Goal: Task Accomplishment & Management: Manage account settings

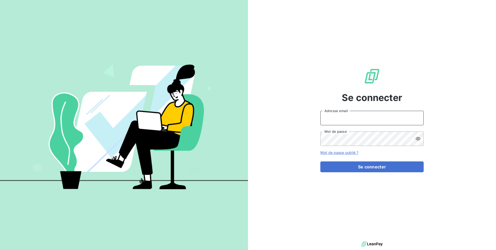
click at [361, 117] on input "Adresse email" at bounding box center [371, 118] width 103 height 14
type input "d"
type input "admin@custimoo"
click at [320, 162] on button "Se connecter" at bounding box center [371, 167] width 103 height 11
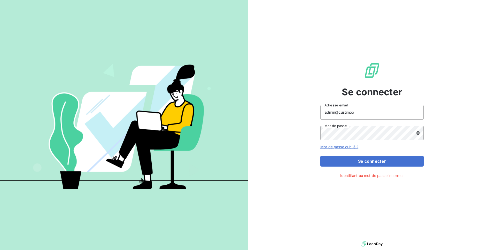
click at [421, 125] on div "admin@custimoo Adresse email Mot de passe" at bounding box center [371, 122] width 103 height 35
click at [420, 129] on div at bounding box center [420, 133] width 8 height 14
click at [320, 156] on button "Se connecter" at bounding box center [371, 161] width 103 height 11
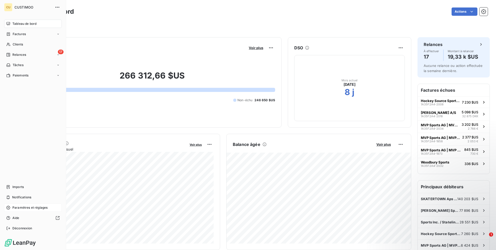
click at [19, 210] on span "Paramètres et réglages" at bounding box center [29, 207] width 35 height 5
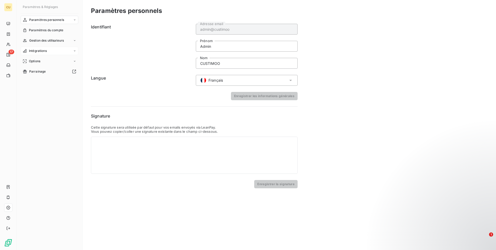
click at [39, 50] on span "Intégrations" at bounding box center [38, 51] width 18 height 5
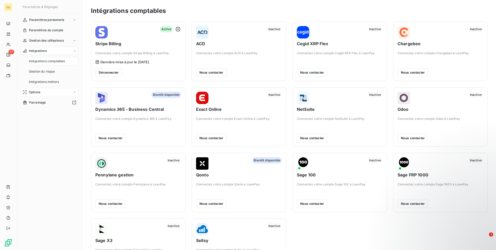
click at [53, 96] on div "Options" at bounding box center [50, 92] width 58 height 8
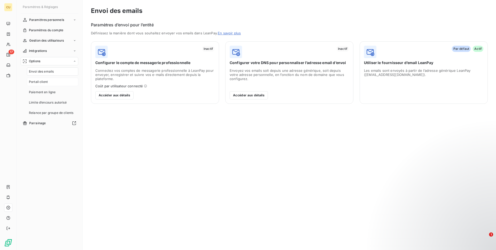
click at [53, 81] on div "Portail client" at bounding box center [52, 82] width 51 height 8
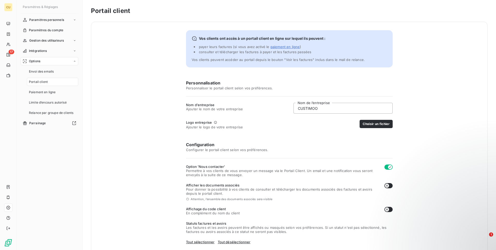
scroll to position [69, 0]
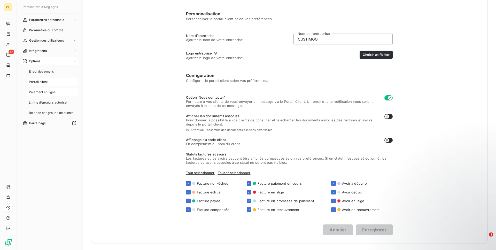
click at [54, 95] on div "Paiement en ligne" at bounding box center [52, 92] width 51 height 8
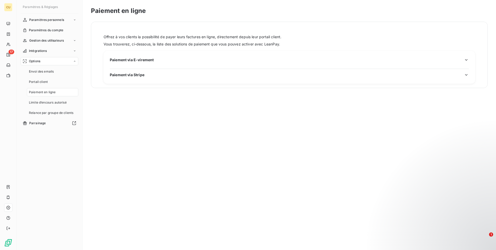
click at [135, 75] on span "Paiement via Stripe" at bounding box center [127, 74] width 35 height 5
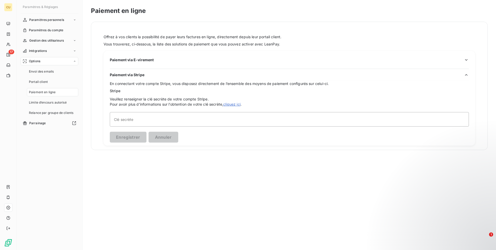
click at [135, 75] on span "Paiement via Stripe" at bounding box center [127, 74] width 35 height 5
click at [137, 65] on h3 "Paiement via E-virement" at bounding box center [289, 61] width 359 height 9
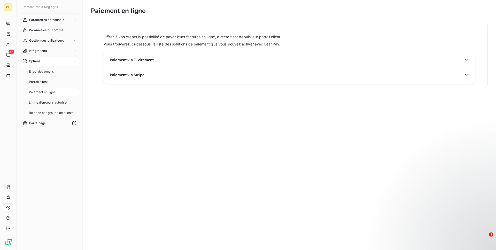
click at [138, 63] on h3 "Paiement via E-virement" at bounding box center [289, 61] width 359 height 9
click at [141, 59] on span "Paiement via E-virement" at bounding box center [132, 59] width 44 height 5
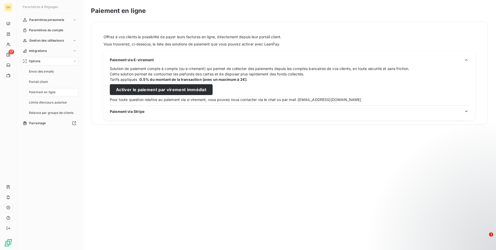
click at [141, 59] on span "Paiement via E-virement" at bounding box center [132, 59] width 44 height 5
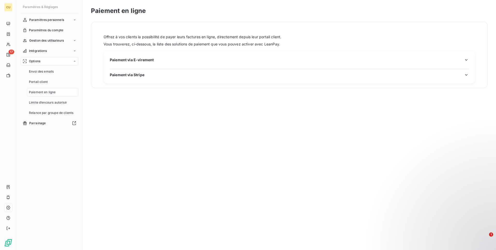
click at [52, 87] on nav "Envoi des emails Portail client Paiement en ligne Limite d’encours autorisé Rel…" at bounding box center [52, 92] width 51 height 50
click at [53, 82] on div "Portail client" at bounding box center [52, 82] width 51 height 8
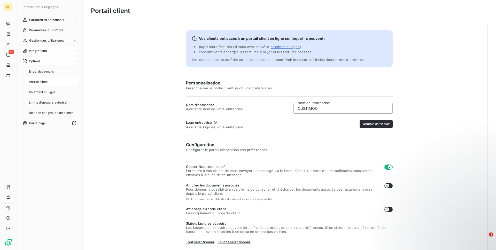
click at [52, 51] on div "Intégrations" at bounding box center [50, 51] width 58 height 8
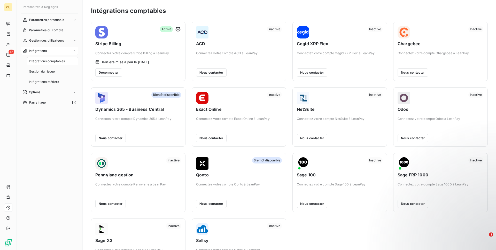
click at [153, 68] on div "Déconnecter" at bounding box center [138, 72] width 86 height 8
click at [179, 29] on icon "button" at bounding box center [177, 29] width 5 height 5
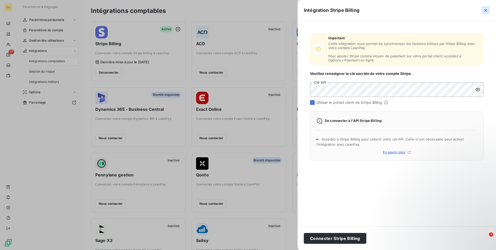
click at [486, 11] on icon "button" at bounding box center [485, 10] width 5 height 5
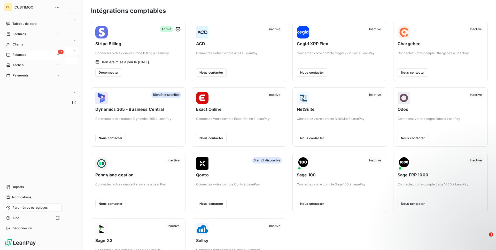
click at [13, 55] on span "Relances" at bounding box center [19, 54] width 14 height 5
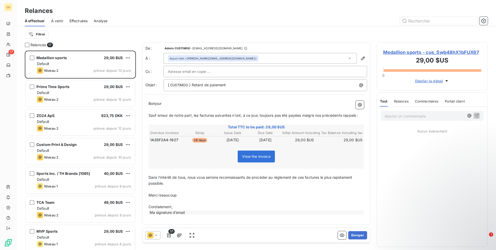
scroll to position [200, 111]
click at [341, 237] on icon "button" at bounding box center [342, 235] width 5 height 3
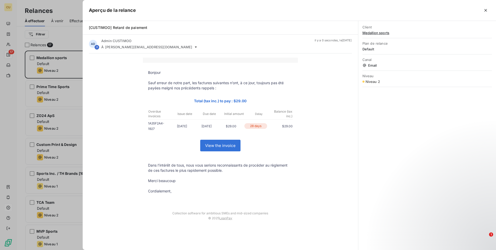
click at [204, 144] on link "View the invoice" at bounding box center [221, 145] width 40 height 11
click at [56, 38] on div at bounding box center [248, 125] width 496 height 250
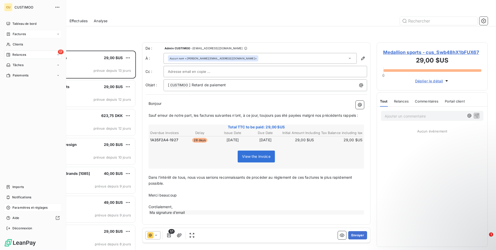
click at [13, 37] on div "Factures" at bounding box center [33, 34] width 58 height 8
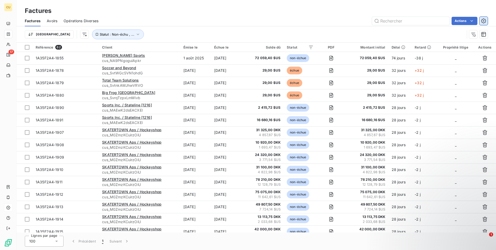
click at [483, 20] on icon "button" at bounding box center [483, 20] width 5 height 5
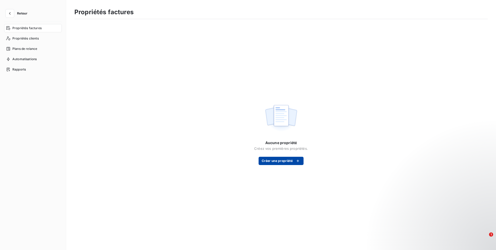
click at [283, 163] on button "Créer une propriété" at bounding box center [281, 161] width 45 height 8
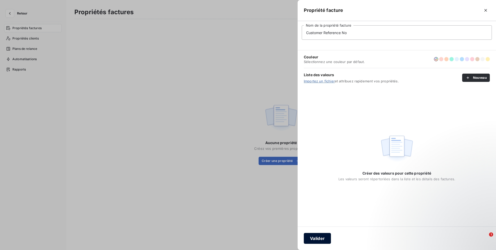
type input "Customer Reference No"
click at [314, 240] on button "Valider" at bounding box center [317, 238] width 27 height 11
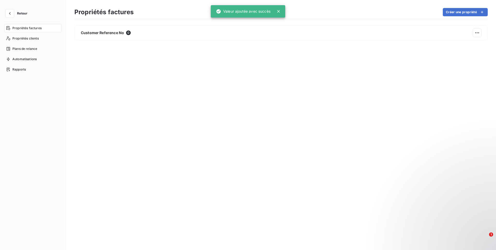
click at [469, 6] on section "Propriétés factures Créer une propriété Customer Reference No 0" at bounding box center [281, 125] width 430 height 250
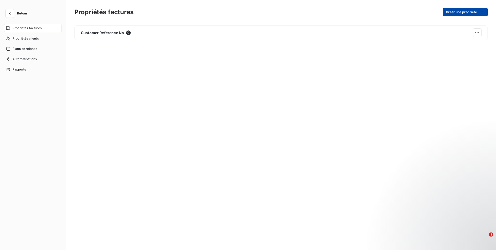
click at [463, 12] on button "Créer une propriété" at bounding box center [465, 12] width 45 height 8
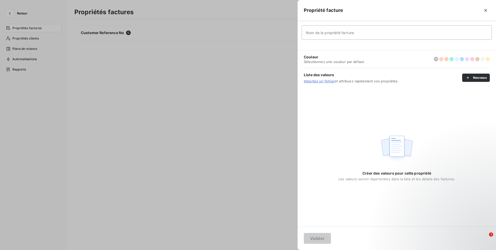
click at [37, 53] on div at bounding box center [248, 125] width 496 height 250
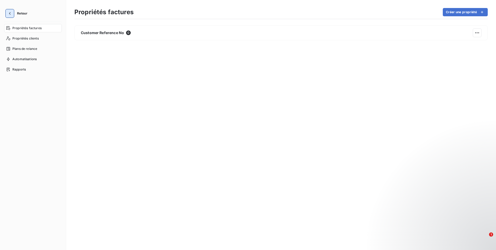
click at [9, 14] on icon "button" at bounding box center [9, 13] width 5 height 5
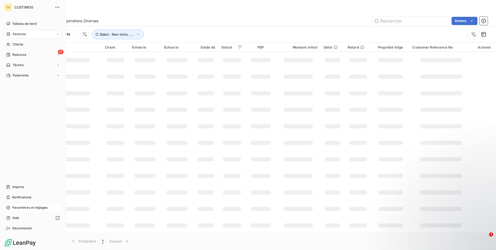
click at [21, 212] on div "Paramètres et réglages" at bounding box center [33, 208] width 58 height 8
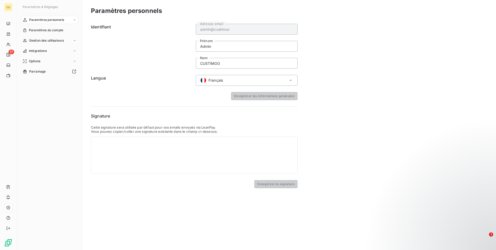
click at [270, 83] on div "Français" at bounding box center [247, 80] width 102 height 11
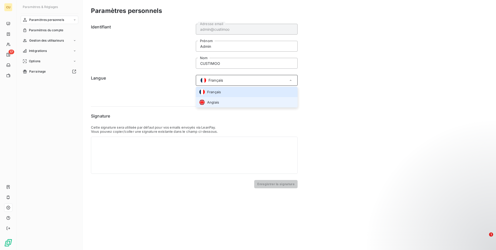
click at [264, 100] on li "Anglais" at bounding box center [247, 102] width 102 height 10
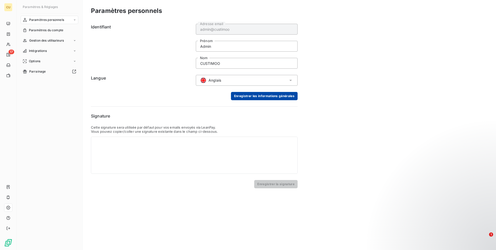
click at [286, 96] on button "Enregistrer les informations générales" at bounding box center [264, 96] width 67 height 8
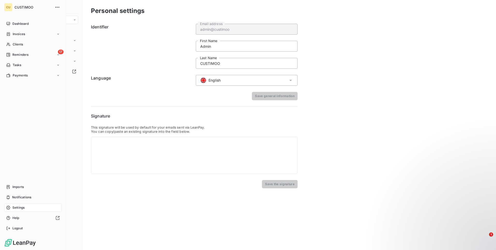
click at [13, 18] on div "CU CUSTIMOO Dashboard Invoices Clients 17 Reminders Tasks Payments Imports Noti…" at bounding box center [33, 125] width 66 height 250
click at [14, 24] on span "Dashboard" at bounding box center [20, 23] width 16 height 5
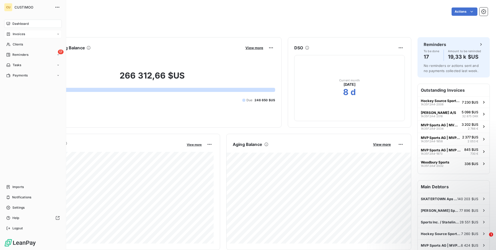
click at [15, 35] on span "Invoices" at bounding box center [19, 34] width 12 height 5
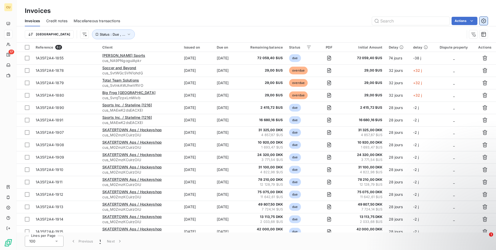
click at [487, 22] on button "button" at bounding box center [484, 21] width 8 height 8
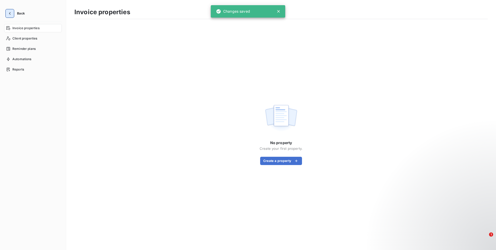
click at [10, 13] on icon "button" at bounding box center [9, 13] width 5 height 5
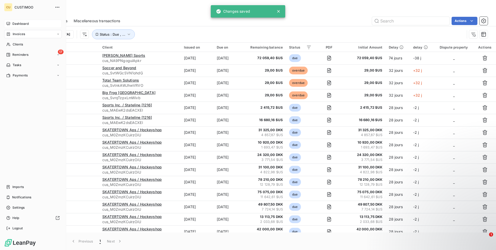
click at [24, 24] on span "Dashboard" at bounding box center [20, 23] width 16 height 5
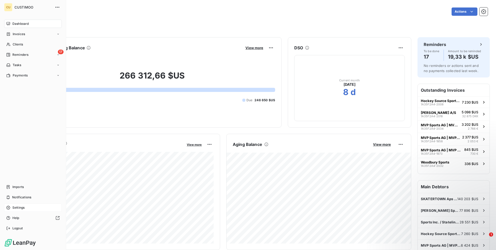
click at [22, 204] on div "Settings" at bounding box center [33, 208] width 58 height 8
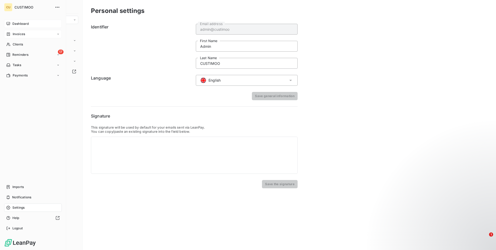
click at [14, 30] on div "Invoices" at bounding box center [33, 34] width 58 height 8
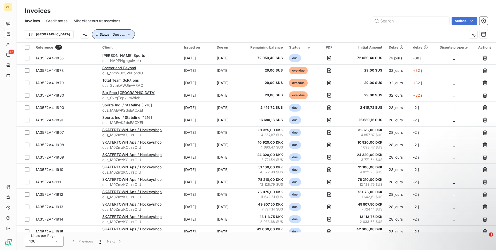
click at [100, 35] on span "Status : Due , ..." at bounding box center [113, 34] width 26 height 4
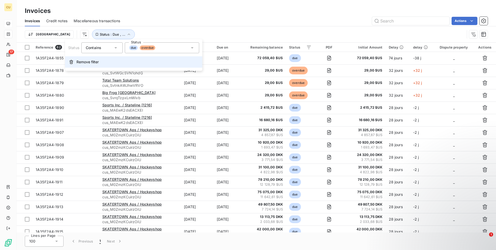
click at [93, 59] on span "Remove filter" at bounding box center [87, 61] width 22 height 5
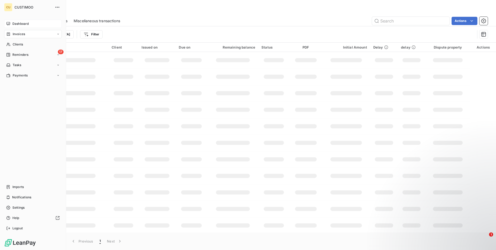
click at [32, 27] on div "Dashboard" at bounding box center [33, 24] width 58 height 8
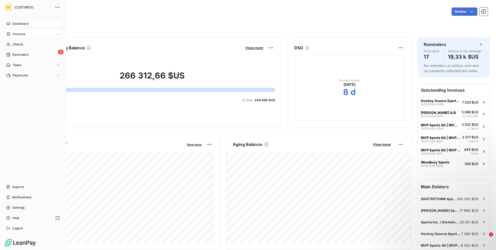
click at [27, 35] on div "Invoices" at bounding box center [33, 34] width 58 height 8
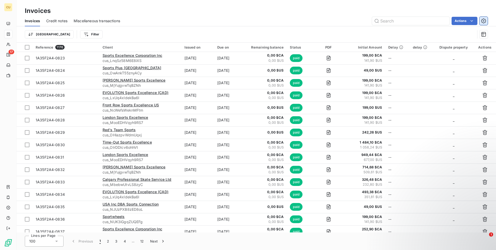
click at [486, 22] on icon "button" at bounding box center [483, 20] width 5 height 5
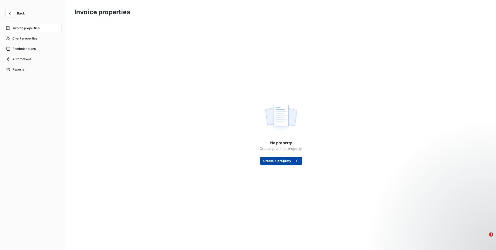
click at [273, 158] on button "Create a property" at bounding box center [281, 161] width 42 height 8
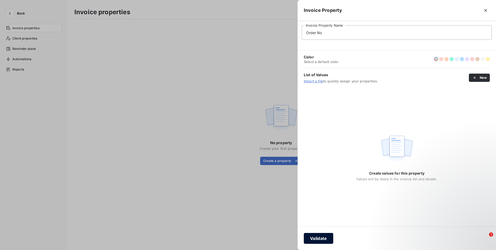
type input "Order No"
click at [323, 240] on button "Validate" at bounding box center [318, 238] width 29 height 11
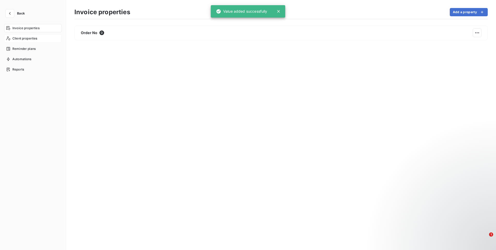
click at [30, 37] on span "Client properties" at bounding box center [24, 38] width 25 height 5
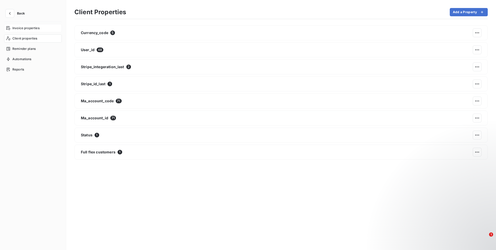
click at [31, 27] on span "Invoice properties" at bounding box center [25, 28] width 27 height 5
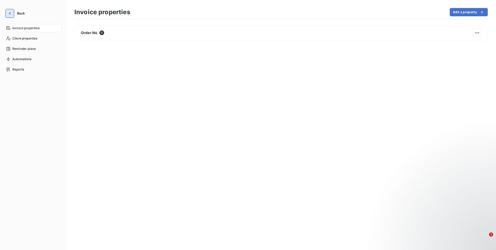
click at [10, 13] on icon "button" at bounding box center [9, 13] width 5 height 5
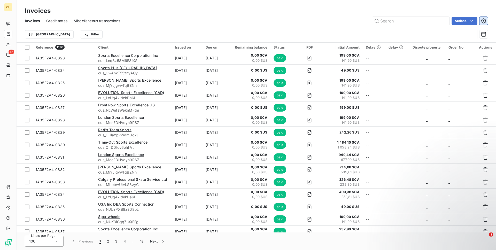
click at [486, 22] on icon "button" at bounding box center [483, 20] width 5 height 5
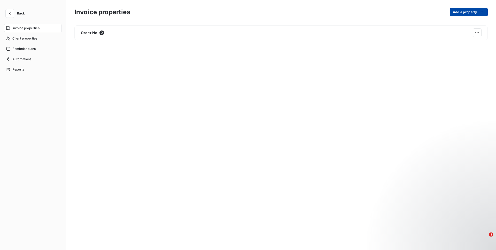
click at [473, 14] on button "Add a property" at bounding box center [469, 12] width 38 height 8
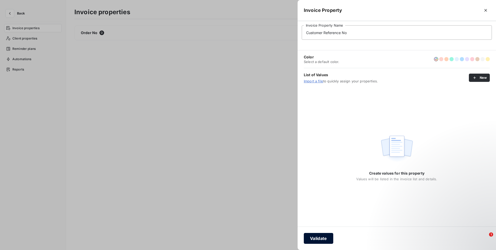
type input "Customer Reference No"
click at [306, 235] on button "Validate" at bounding box center [318, 238] width 29 height 11
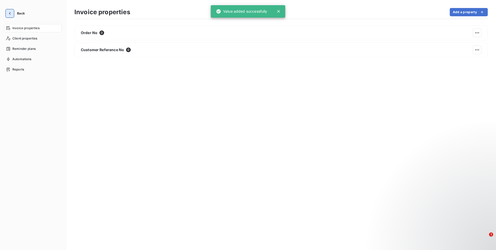
click at [10, 16] on icon "button" at bounding box center [9, 13] width 5 height 5
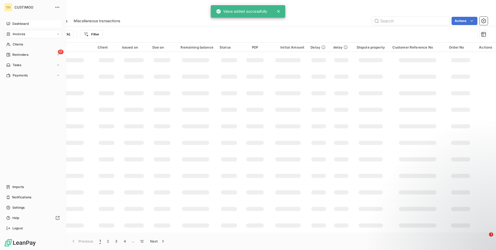
click at [17, 26] on div "Dashboard" at bounding box center [33, 24] width 58 height 8
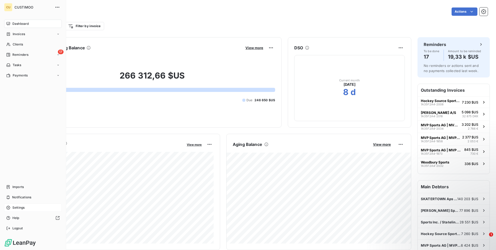
click at [31, 209] on div "Settings" at bounding box center [33, 208] width 58 height 8
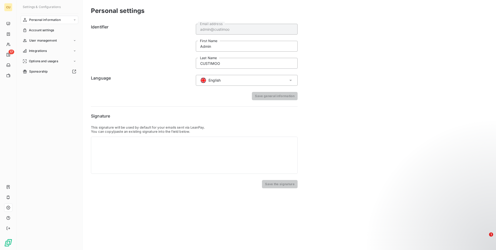
click at [207, 78] on div "English" at bounding box center [210, 80] width 20 height 6
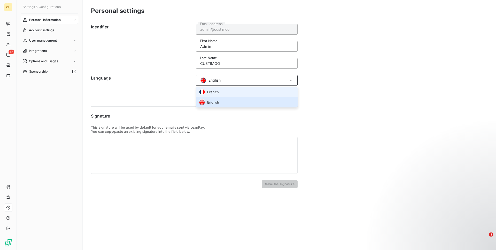
click at [214, 92] on span "French" at bounding box center [213, 92] width 12 height 5
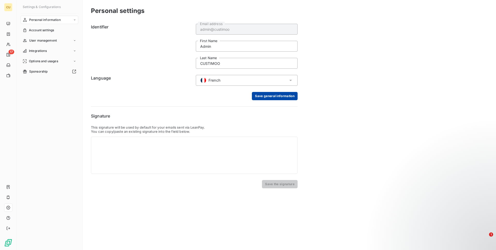
click at [268, 97] on button "Save general information" at bounding box center [275, 96] width 46 height 8
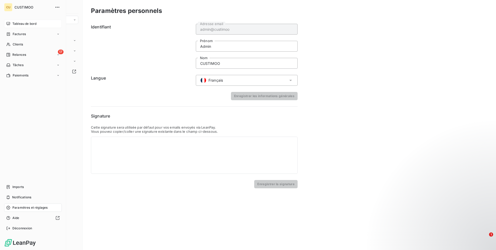
click at [11, 21] on div "Tableau de bord" at bounding box center [33, 24] width 58 height 8
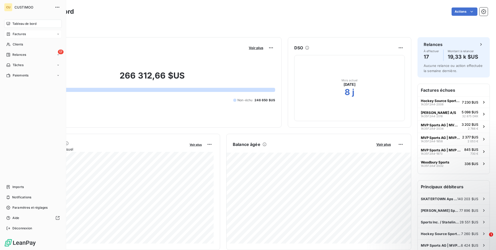
click at [15, 31] on div "Factures" at bounding box center [33, 34] width 58 height 8
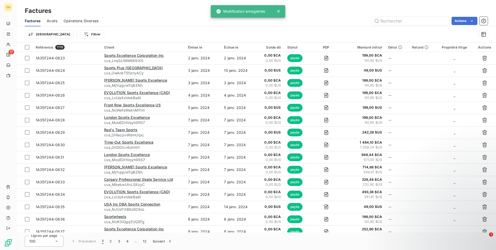
click at [489, 21] on div "Factures Avoirs Opérations Diverses Actions" at bounding box center [257, 21] width 480 height 11
click at [486, 22] on icon "button" at bounding box center [483, 20] width 5 height 5
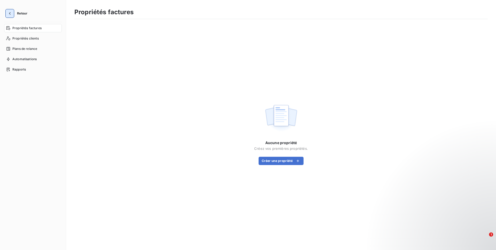
click at [12, 16] on icon "button" at bounding box center [9, 13] width 5 height 5
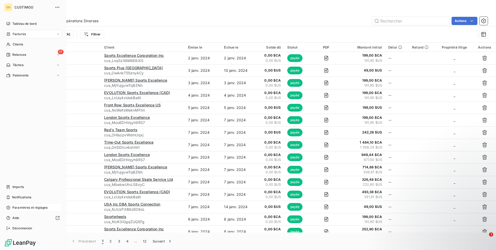
click at [33, 206] on span "Paramètres et réglages" at bounding box center [29, 207] width 35 height 5
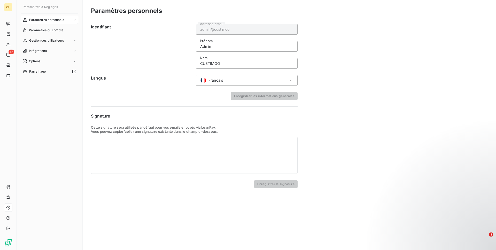
click at [235, 80] on div "Français" at bounding box center [247, 80] width 102 height 11
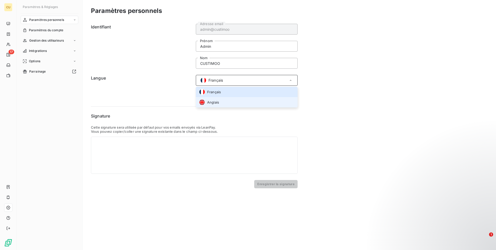
click at [224, 106] on li "Anglais" at bounding box center [247, 102] width 102 height 10
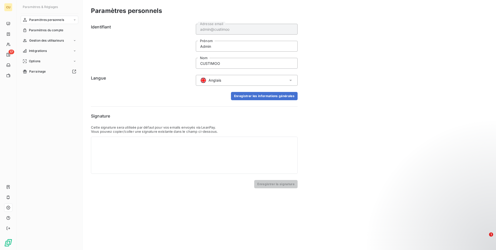
click at [266, 105] on div "Identifiant admin@custimoo Adresse email Admin Prénom CUSTIMOO Nom Langue Angla…" at bounding box center [194, 105] width 207 height 167
click at [270, 98] on button "Enregistrer les informations générales" at bounding box center [264, 96] width 67 height 8
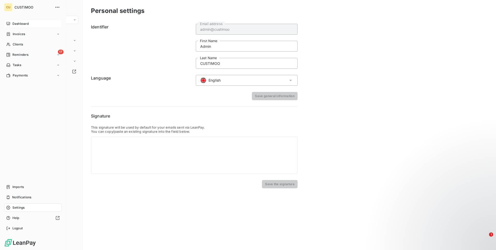
click at [16, 22] on span "Dashboard" at bounding box center [20, 23] width 16 height 5
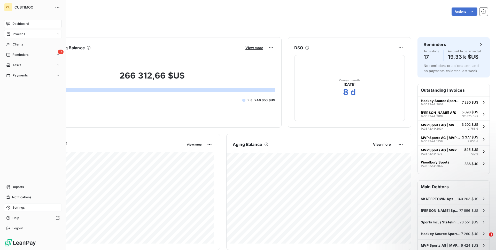
click at [19, 37] on div "Invoices" at bounding box center [33, 34] width 58 height 8
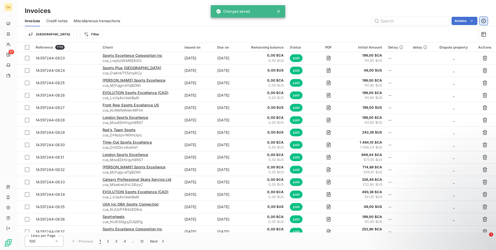
click at [483, 21] on icon "button" at bounding box center [483, 20] width 5 height 5
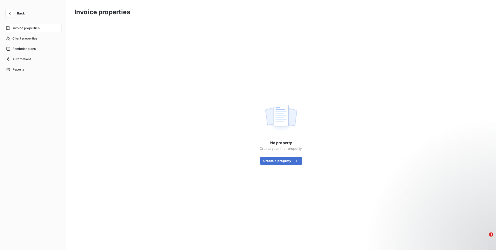
click at [14, 13] on button "Back" at bounding box center [16, 13] width 25 height 8
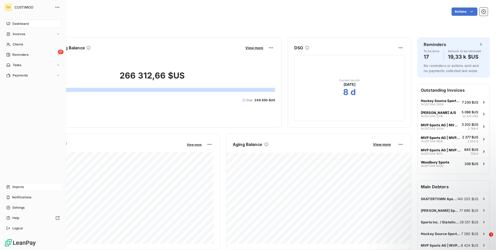
click at [14, 185] on span "Imports" at bounding box center [17, 187] width 11 height 5
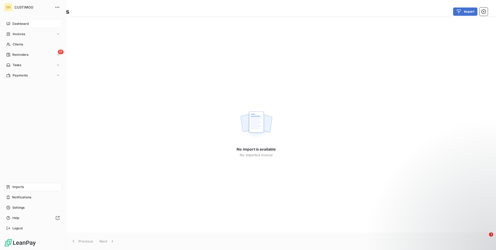
click at [27, 21] on span "Dashboard" at bounding box center [20, 23] width 16 height 5
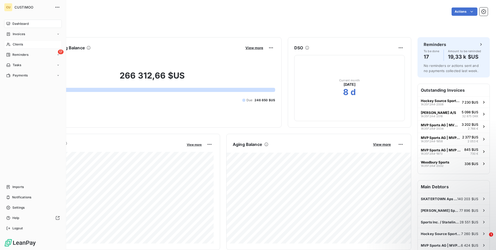
click at [26, 44] on div "Clients" at bounding box center [33, 44] width 58 height 8
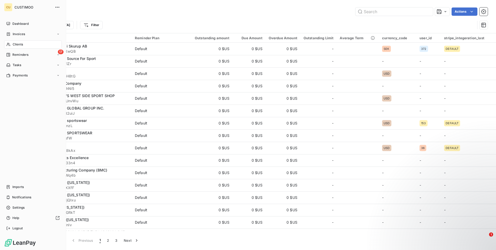
click at [24, 19] on div "CU CUSTIMOO Dashboard Invoices Clients 17 Reminders Tasks Payments Imports Noti…" at bounding box center [33, 125] width 66 height 250
click at [8, 24] on icon at bounding box center [8, 24] width 4 height 4
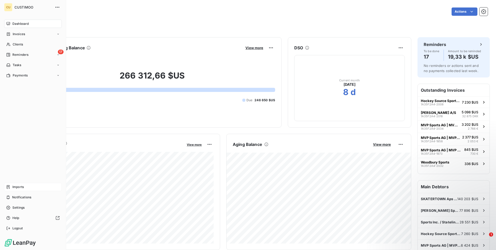
click at [22, 188] on span "Imports" at bounding box center [17, 187] width 11 height 5
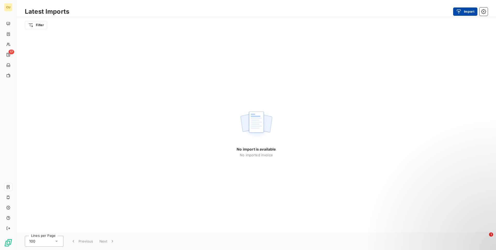
click at [469, 10] on button "Import" at bounding box center [465, 11] width 24 height 8
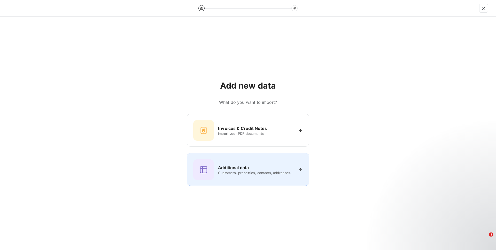
click at [227, 170] on h6 "Additional data" at bounding box center [233, 168] width 31 height 6
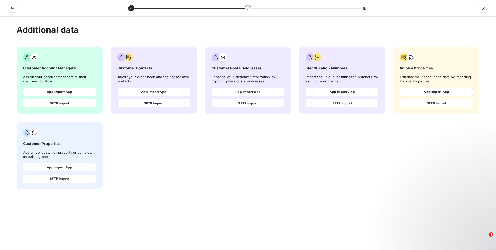
click at [409, 68] on span "Invoice Properties" at bounding box center [436, 68] width 73 height 5
click at [16, 14] on div at bounding box center [248, 8] width 496 height 17
click at [11, 9] on icon "button" at bounding box center [12, 8] width 5 height 5
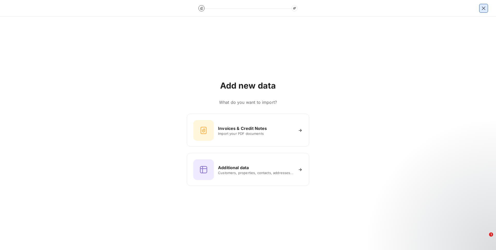
click at [483, 10] on icon "button" at bounding box center [483, 8] width 5 height 5
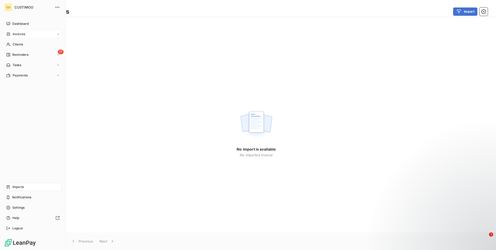
click at [13, 35] on span "Invoices" at bounding box center [19, 34] width 12 height 5
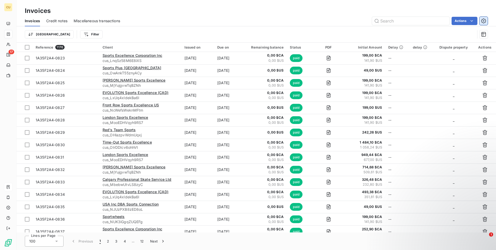
click at [487, 22] on button "button" at bounding box center [484, 21] width 8 height 8
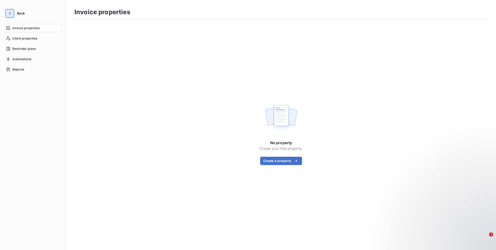
click at [11, 17] on button "button" at bounding box center [10, 13] width 8 height 8
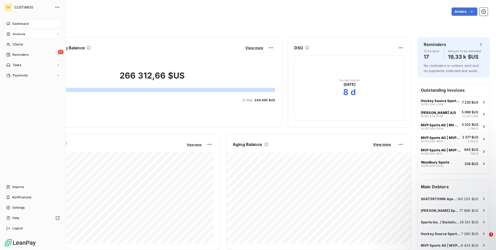
click at [15, 37] on div "Invoices" at bounding box center [33, 34] width 58 height 8
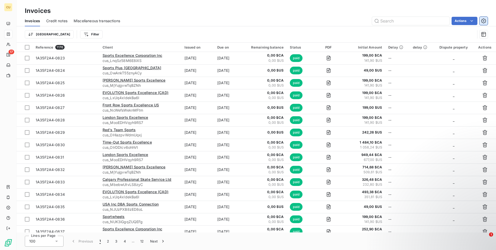
click at [481, 22] on icon "button" at bounding box center [483, 20] width 5 height 5
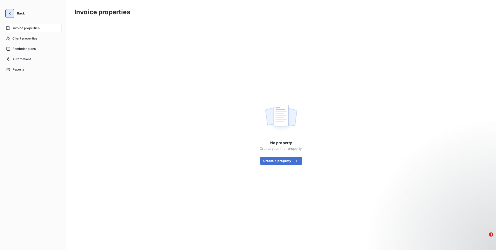
click at [9, 16] on icon "button" at bounding box center [9, 13] width 5 height 5
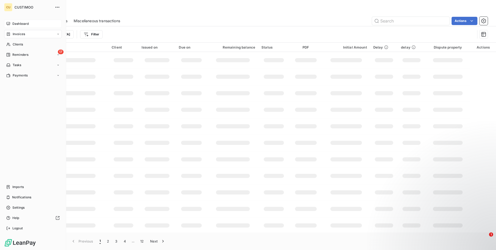
click at [25, 23] on span "Dashboard" at bounding box center [20, 23] width 16 height 5
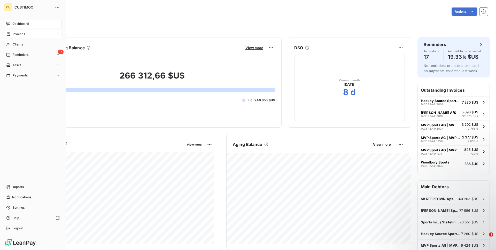
click at [10, 33] on icon at bounding box center [8, 33] width 3 height 3
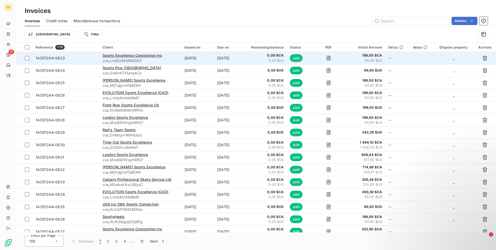
click at [82, 61] on td "1A35F2A4-0823" at bounding box center [66, 58] width 67 height 12
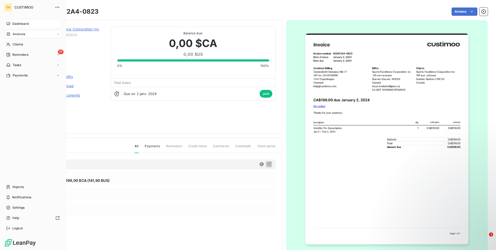
click at [13, 24] on span "Dashboard" at bounding box center [20, 23] width 16 height 5
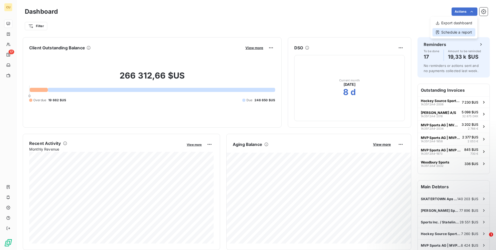
click at [462, 30] on div "Schedule a report" at bounding box center [454, 32] width 43 height 8
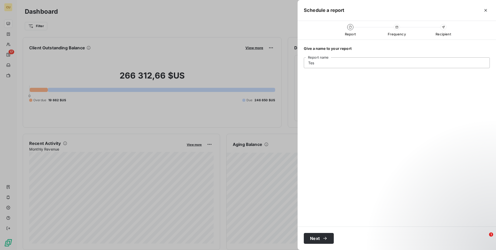
type input "Test"
click at [230, 129] on div at bounding box center [248, 125] width 496 height 250
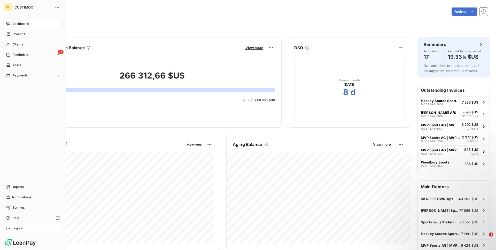
click at [27, 227] on div "Logout" at bounding box center [33, 228] width 58 height 8
